Goal: Task Accomplishment & Management: Complete application form

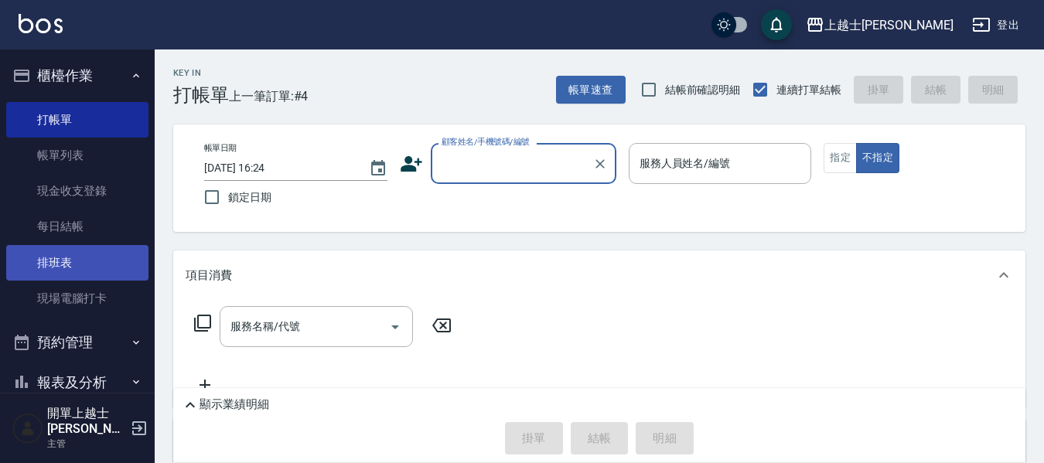
drag, startPoint x: 0, startPoint y: 0, endPoint x: 47, endPoint y: 253, distance: 257.2
click at [80, 262] on link "排班表" at bounding box center [77, 263] width 142 height 36
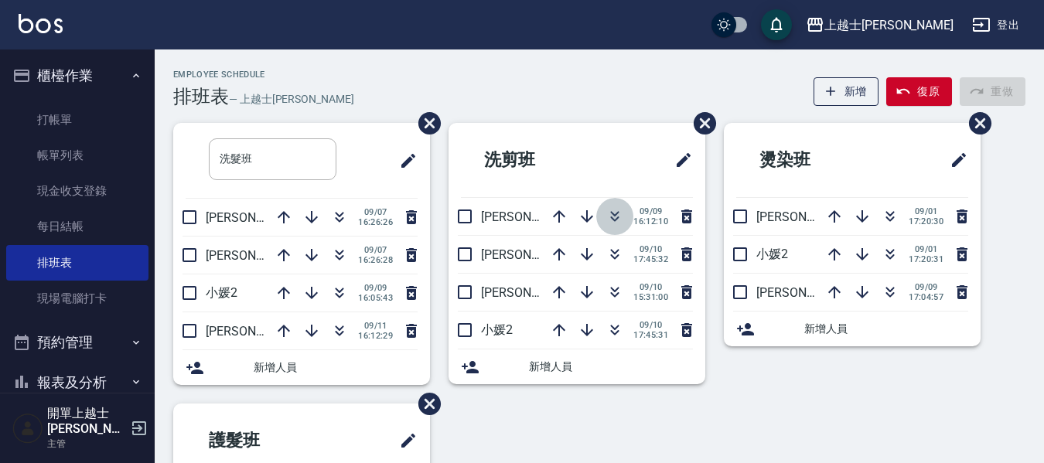
click at [613, 218] on icon "button" at bounding box center [614, 216] width 19 height 19
drag, startPoint x: 593, startPoint y: 204, endPoint x: 632, endPoint y: 36, distance: 173.0
drag, startPoint x: 632, startPoint y: 36, endPoint x: 277, endPoint y: 105, distance: 361.7
click at [62, 121] on link "打帳單" at bounding box center [77, 120] width 142 height 36
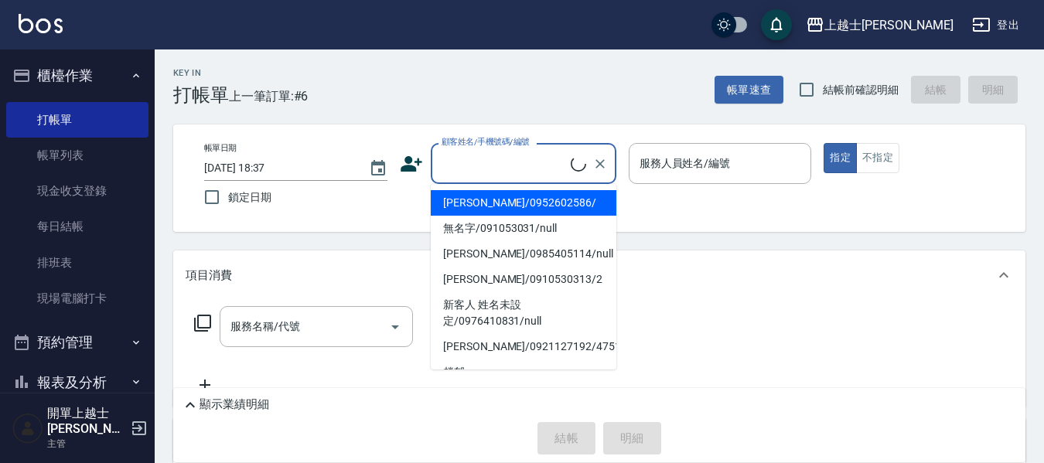
click at [530, 159] on input "顧客姓名/手機號碼/編號" at bounding box center [504, 163] width 133 height 27
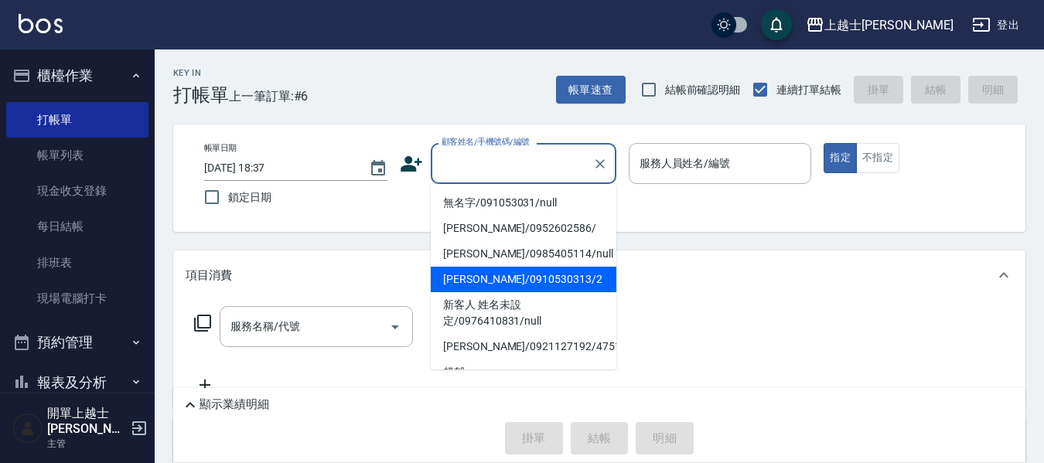
click at [462, 278] on li "[PERSON_NAME]/0910530313/2" at bounding box center [524, 280] width 186 height 26
type input "[PERSON_NAME]/0910530313/2"
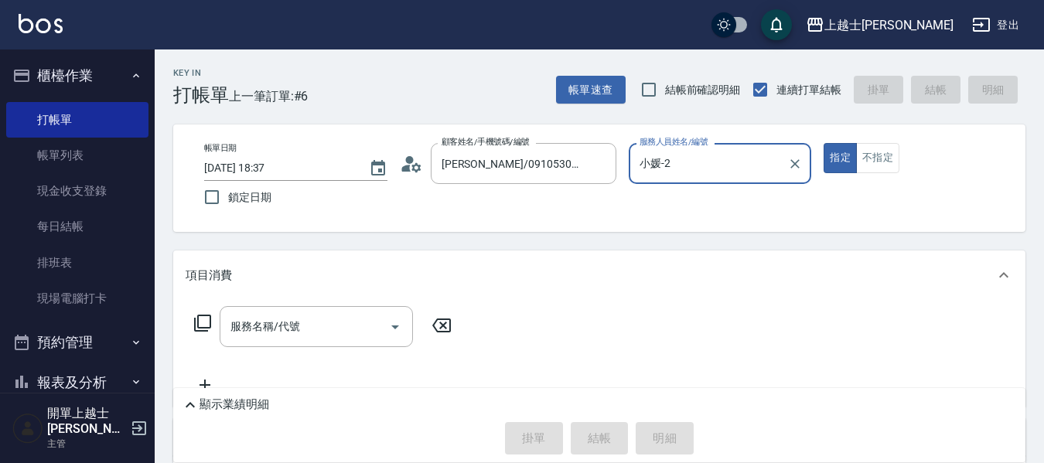
type input "小媛-2"
click at [263, 336] on input "服務名稱/代號" at bounding box center [305, 326] width 156 height 27
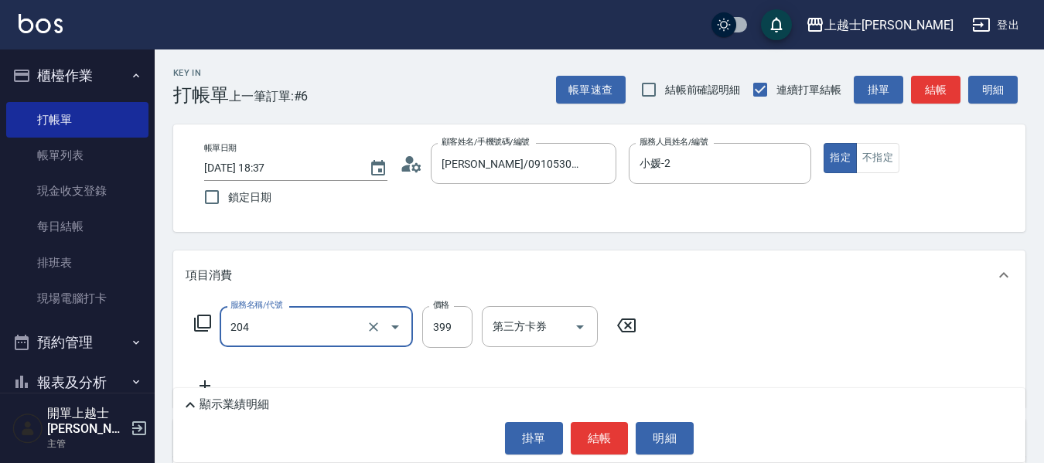
type input "A級洗+剪(204)"
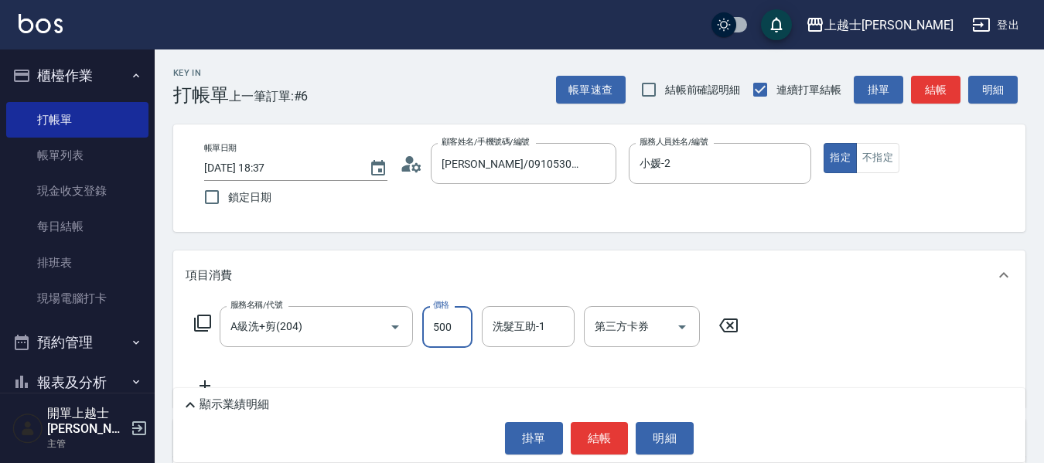
type input "500"
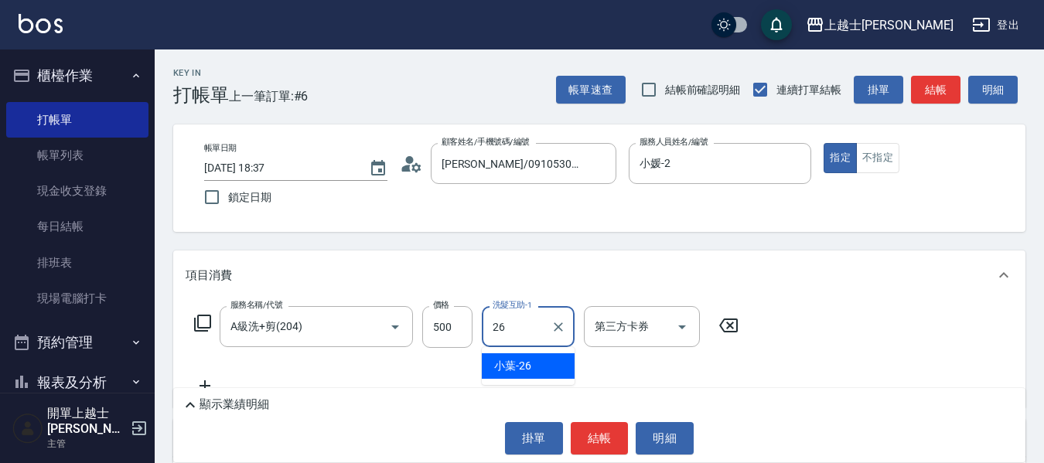
type input "小葉-26"
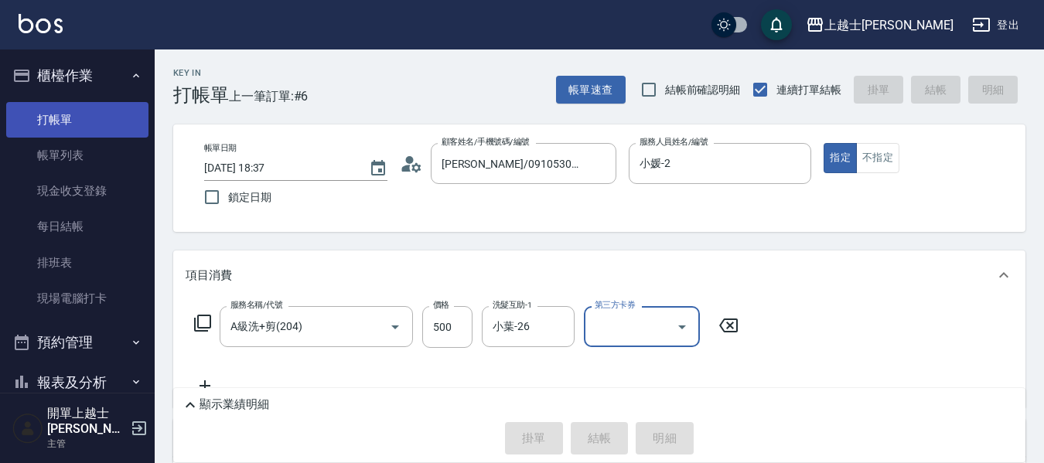
type input "[DATE] 18:38"
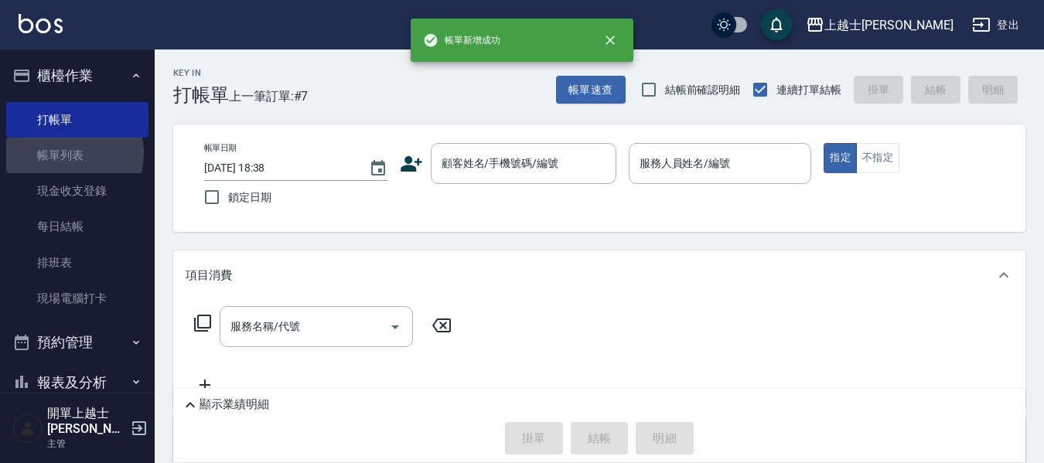
drag, startPoint x: 56, startPoint y: 153, endPoint x: 597, endPoint y: 220, distance: 544.7
click at [56, 154] on link "帳單列表" at bounding box center [77, 156] width 142 height 36
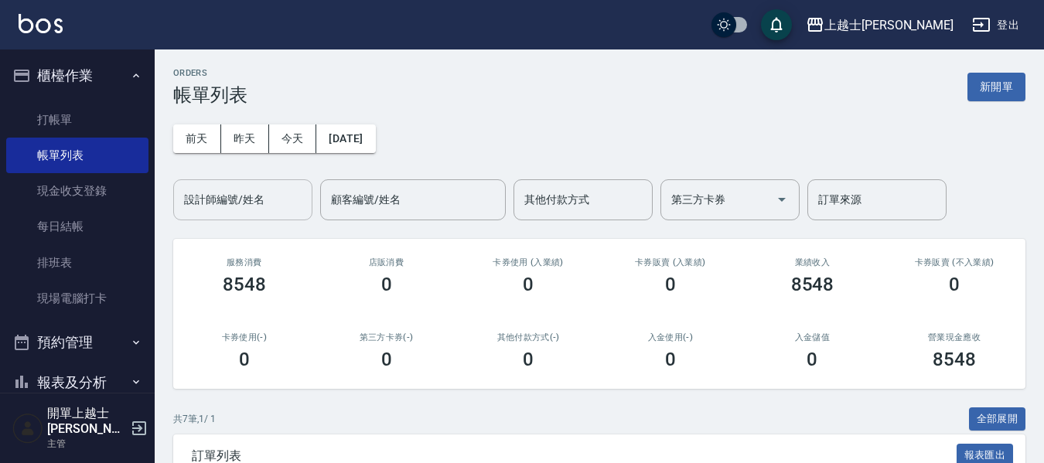
click at [247, 192] on div "設計師編號/姓名 設計師編號/姓名" at bounding box center [242, 199] width 139 height 41
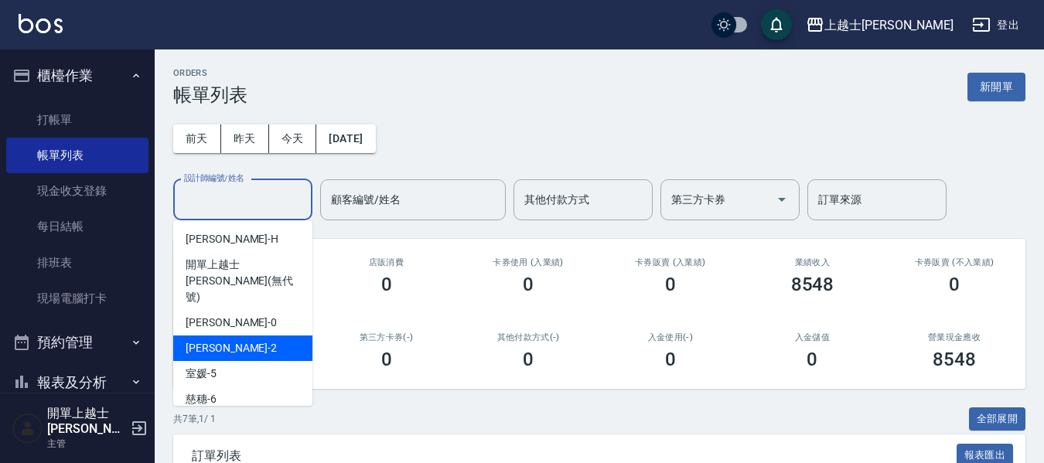
click at [243, 336] on div "小媛 -2" at bounding box center [242, 349] width 139 height 26
click at [257, 204] on input "小媛-2" at bounding box center [231, 199] width 102 height 27
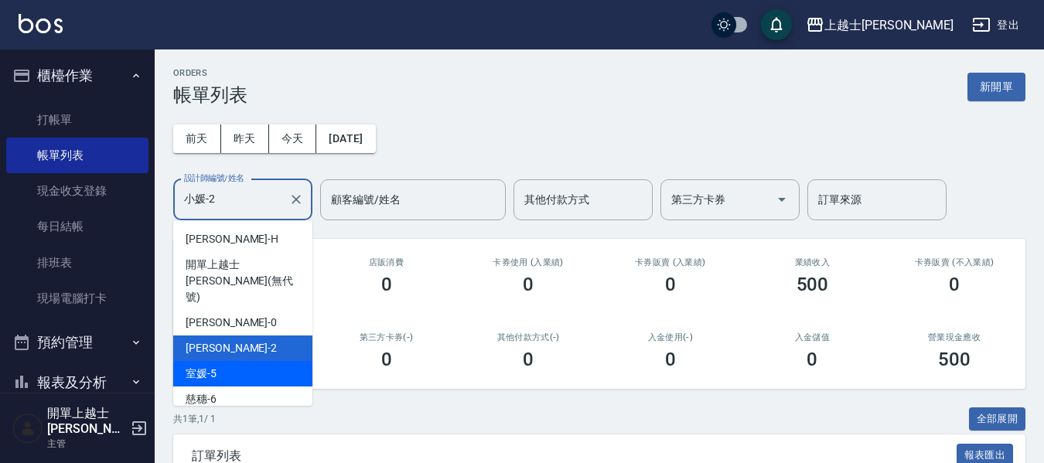
click at [230, 361] on div "室媛 -5" at bounding box center [242, 374] width 139 height 26
type input "室媛-5"
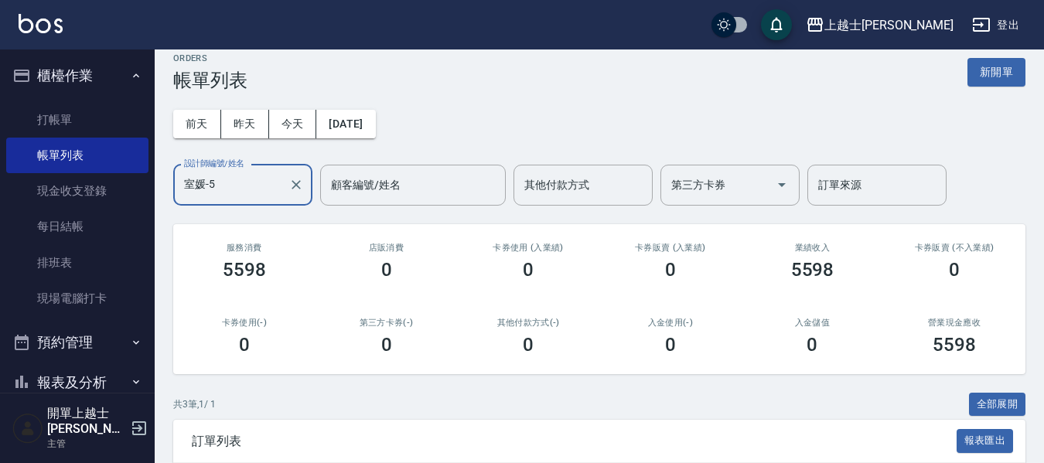
scroll to position [2, 0]
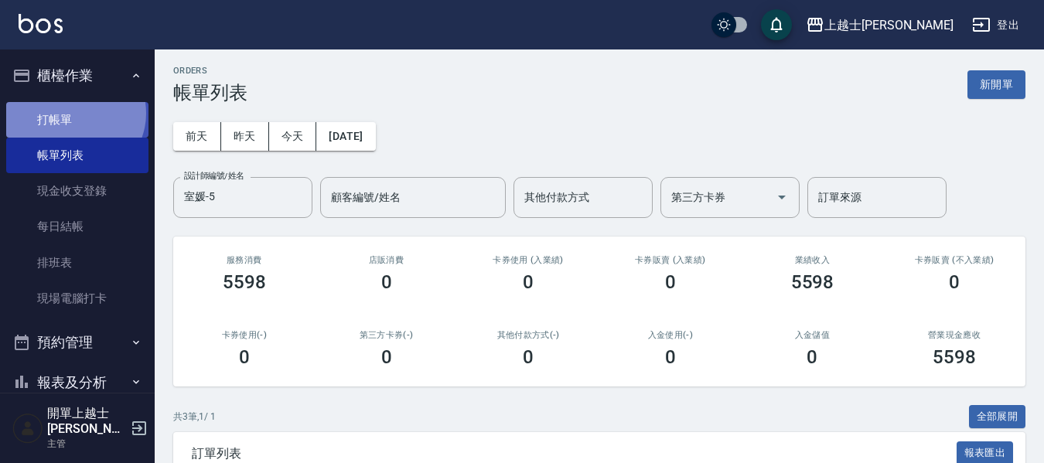
click at [73, 113] on link "打帳單" at bounding box center [77, 120] width 142 height 36
